Goal: Task Accomplishment & Management: Manage account settings

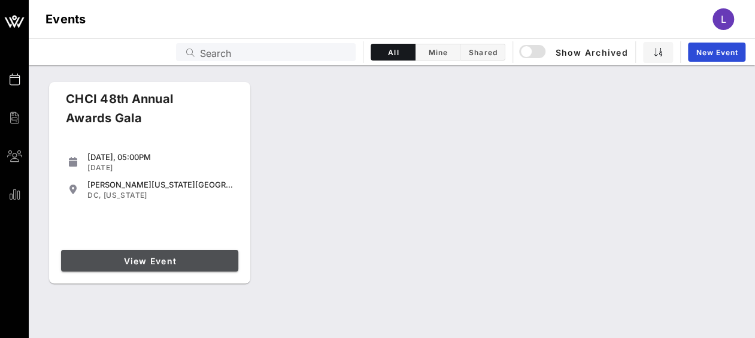
click at [186, 270] on link "View Event" at bounding box center [149, 261] width 177 height 22
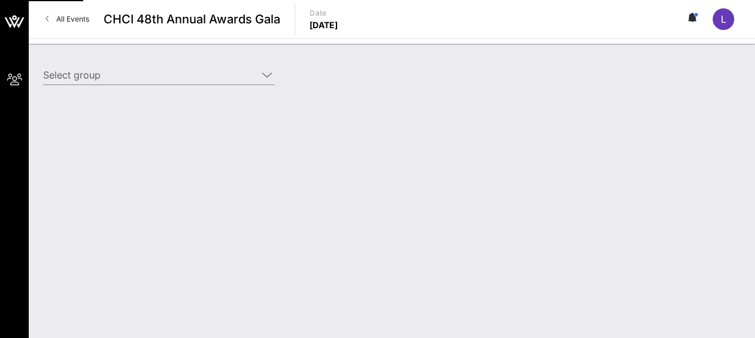
type input "Amgen (Amgen) [[PERSON_NAME], [EMAIL_ADDRESS][DOMAIN_NAME]]; [[PERSON_NAME], [P…"
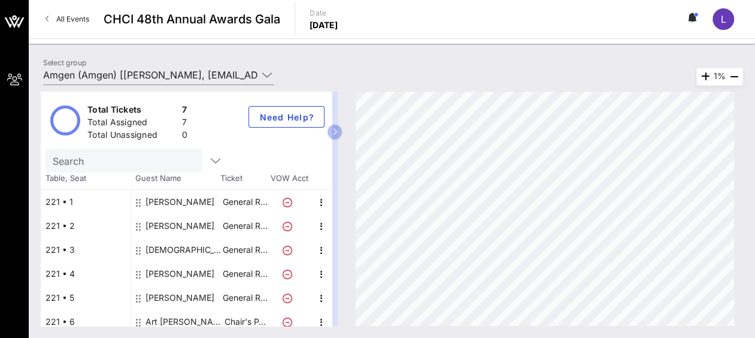
scroll to position [31, 0]
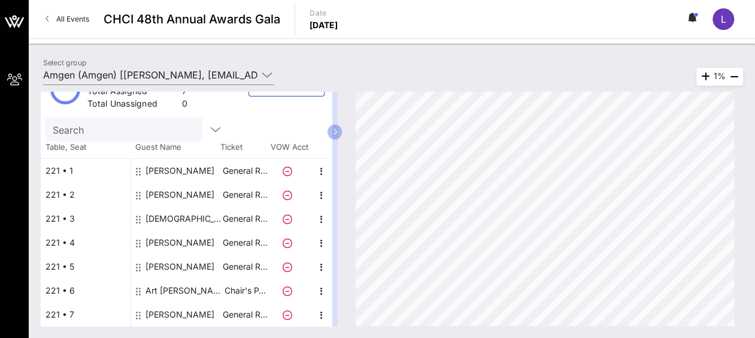
click at [163, 313] on div "[PERSON_NAME]" at bounding box center [180, 314] width 69 height 24
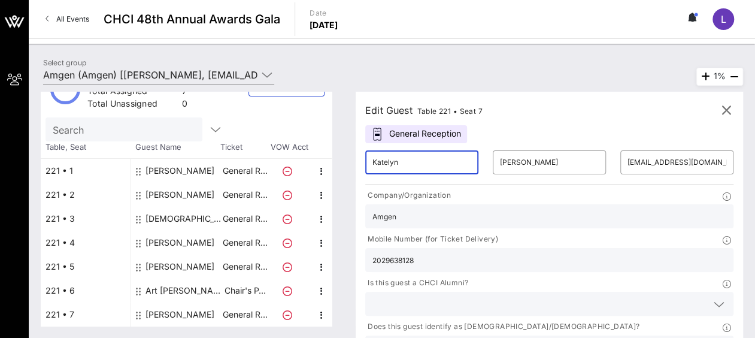
click at [422, 168] on input "Katelyn" at bounding box center [422, 162] width 99 height 19
drag, startPoint x: 421, startPoint y: 164, endPoint x: 364, endPoint y: 164, distance: 57.5
click at [364, 164] on div "Edit Guest Table 221 • Seat 7 General Reception ​ [PERSON_NAME] ​ [PERSON_NAME]…" at bounding box center [544, 209] width 400 height 234
type input "[PERSON_NAME]"
click at [506, 158] on input "[PERSON_NAME]" at bounding box center [549, 162] width 99 height 19
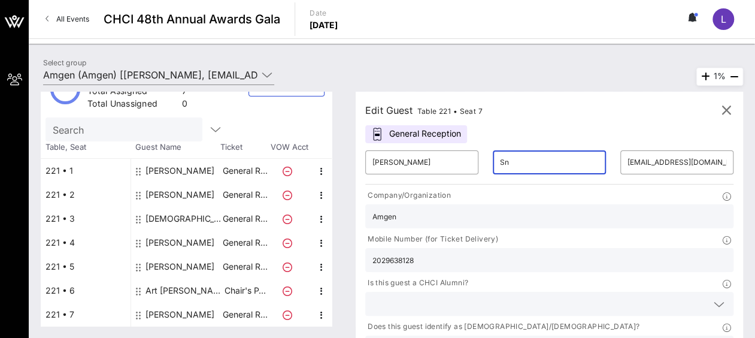
type input "S"
type input "H"
drag, startPoint x: 566, startPoint y: 161, endPoint x: 640, endPoint y: 161, distance: 73.7
click at [640, 161] on div "​ [EMAIL_ADDRESS][DOMAIN_NAME]" at bounding box center [677, 162] width 128 height 38
type input "Hill"
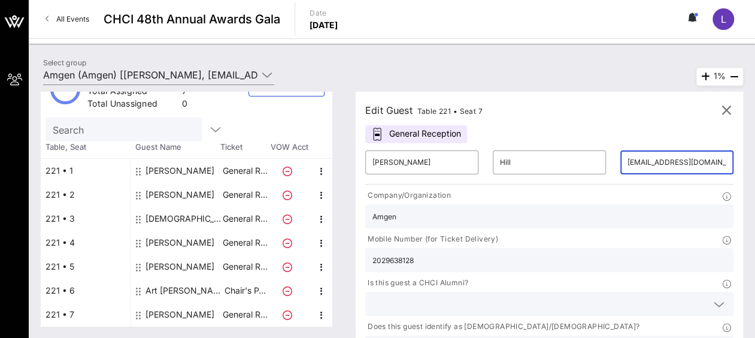
click at [628, 162] on input "[EMAIL_ADDRESS][DOMAIN_NAME]" at bounding box center [677, 162] width 99 height 19
drag, startPoint x: 567, startPoint y: 162, endPoint x: 622, endPoint y: 159, distance: 55.2
click at [622, 159] on div "​ [EMAIL_ADDRESS][DOMAIN_NAME]" at bounding box center [677, 162] width 113 height 24
type input "m"
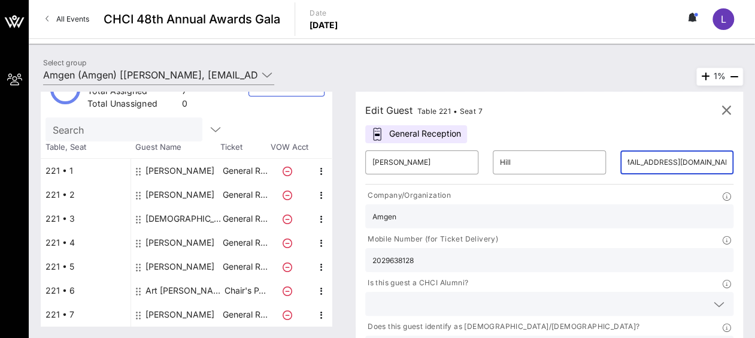
type input "[EMAIL_ADDRESS][DOMAIN_NAME]"
click at [570, 252] on input "2029638128" at bounding box center [550, 260] width 354 height 16
drag, startPoint x: 567, startPoint y: 227, endPoint x: 513, endPoint y: 230, distance: 54.0
click at [513, 231] on div "Mobile Number (for Ticket Delivery) 2029638128" at bounding box center [549, 253] width 383 height 44
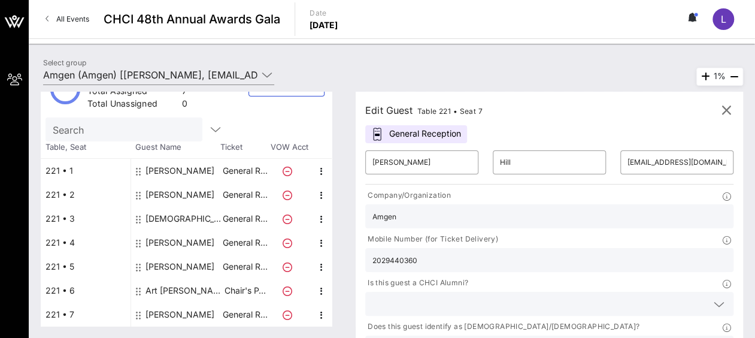
click at [521, 252] on input "2029440360" at bounding box center [550, 260] width 354 height 16
type input "12029440360"
